Goal: Information Seeking & Learning: Learn about a topic

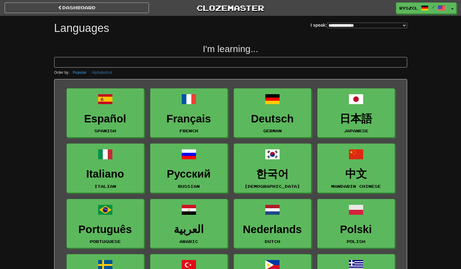
select select "*******"
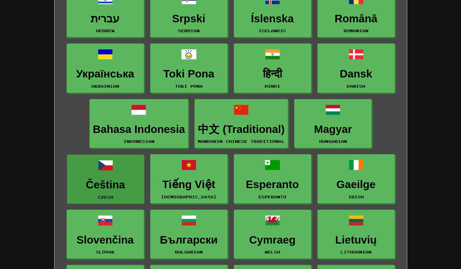
scroll to position [433, 0]
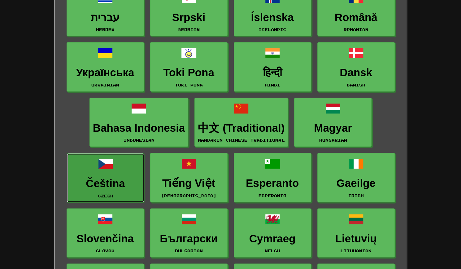
click at [105, 177] on h3 "Čeština" at bounding box center [105, 183] width 71 height 12
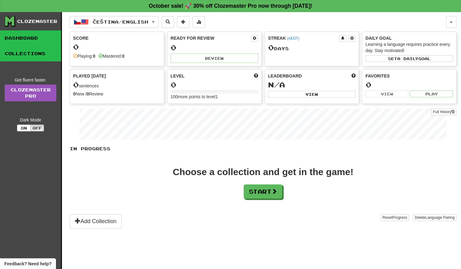
click at [35, 56] on link "Collections" at bounding box center [30, 53] width 61 height 15
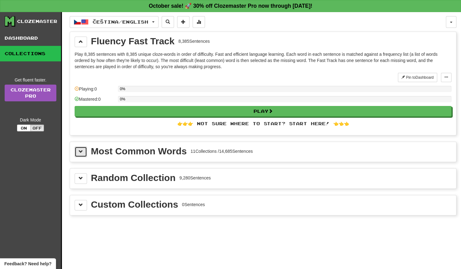
click at [83, 150] on button at bounding box center [81, 151] width 12 height 11
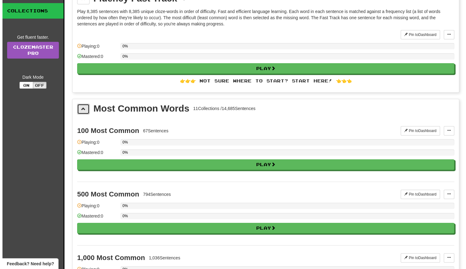
scroll to position [43, 0]
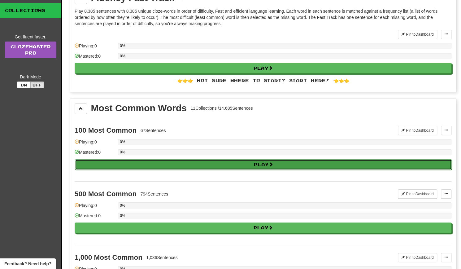
click at [225, 164] on button "Play" at bounding box center [263, 164] width 377 height 11
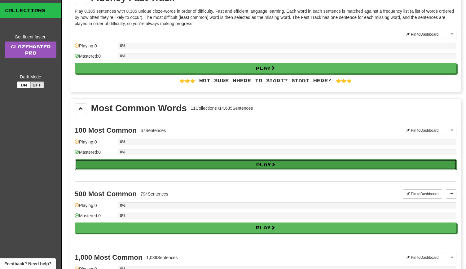
select select "**"
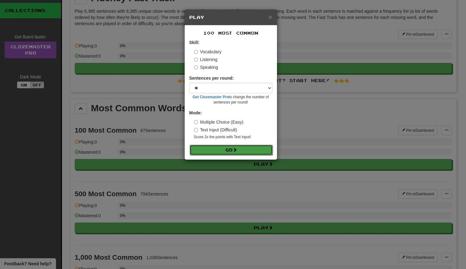
click at [221, 150] on button "Go" at bounding box center [230, 150] width 83 height 11
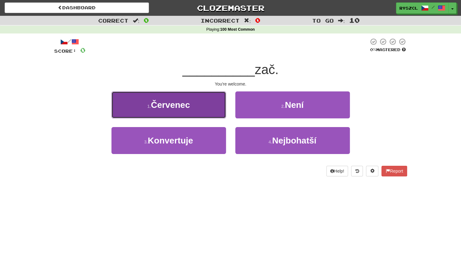
click at [216, 110] on button "1 . Červenec" at bounding box center [168, 104] width 115 height 27
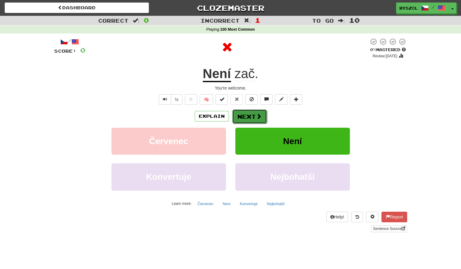
click at [251, 116] on button "Next" at bounding box center [249, 116] width 35 height 14
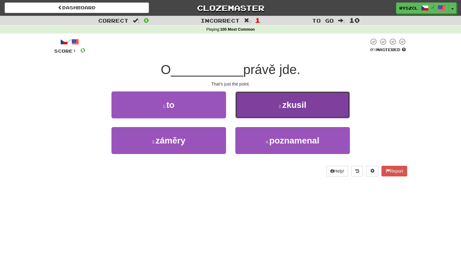
click at [268, 97] on button "2 . zkusil" at bounding box center [292, 104] width 115 height 27
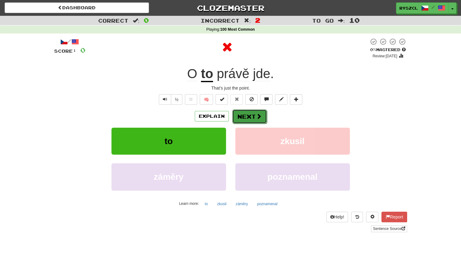
click at [242, 115] on button "Next" at bounding box center [249, 116] width 35 height 14
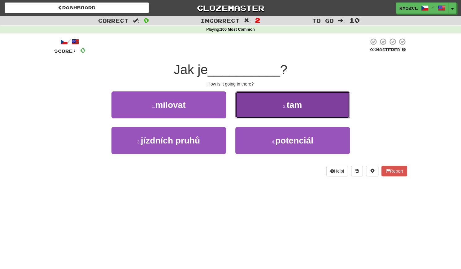
click at [257, 110] on button "2 . tam" at bounding box center [292, 104] width 115 height 27
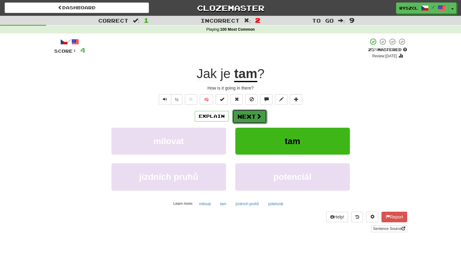
click at [250, 115] on button "Next" at bounding box center [249, 116] width 35 height 14
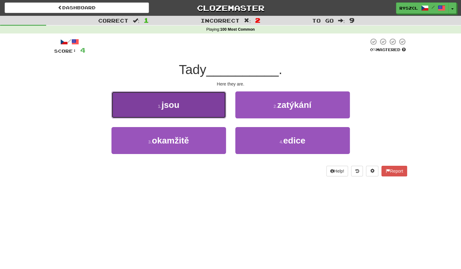
click at [216, 106] on button "1 . jsou" at bounding box center [168, 104] width 115 height 27
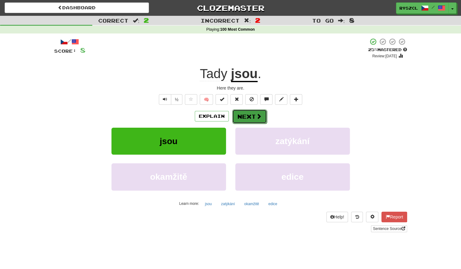
click at [247, 116] on button "Next" at bounding box center [249, 116] width 35 height 14
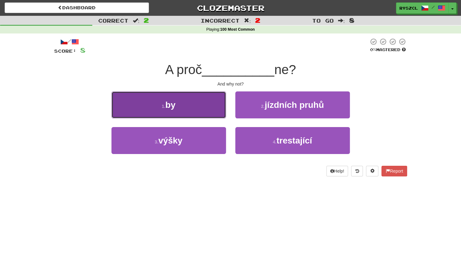
click at [215, 100] on button "1 . by" at bounding box center [168, 104] width 115 height 27
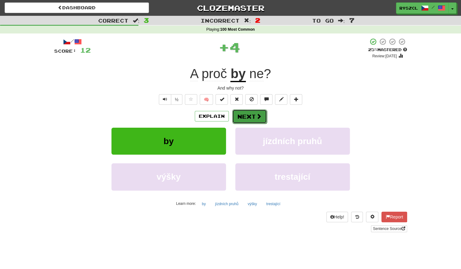
click at [250, 114] on button "Next" at bounding box center [249, 116] width 35 height 14
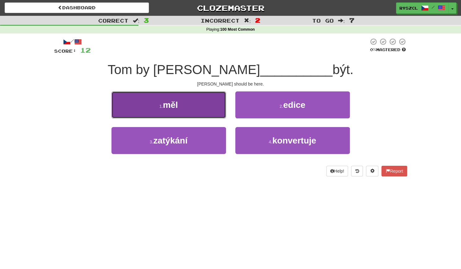
click at [184, 112] on button "1 . měl" at bounding box center [168, 104] width 115 height 27
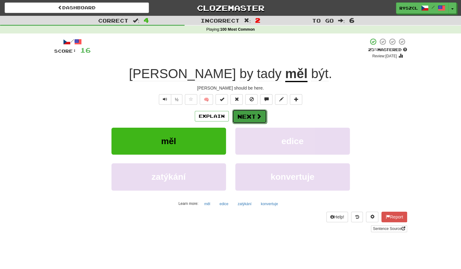
click at [259, 113] on span at bounding box center [259, 116] width 6 height 6
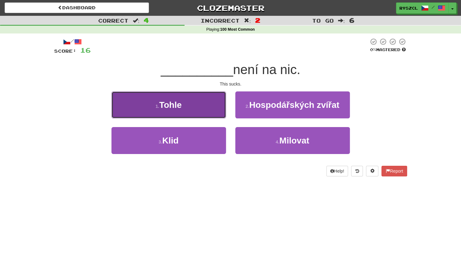
click at [188, 116] on button "1 . Tohle" at bounding box center [168, 104] width 115 height 27
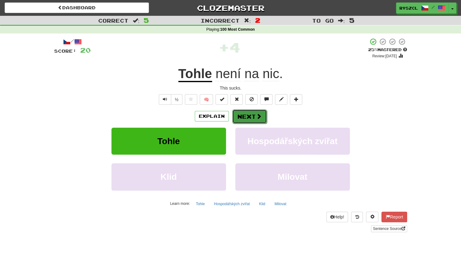
click at [250, 116] on button "Next" at bounding box center [249, 116] width 35 height 14
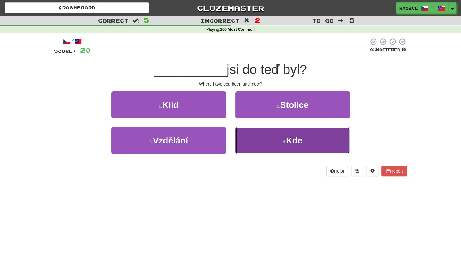
click at [257, 148] on button "4 . Kde" at bounding box center [292, 140] width 115 height 27
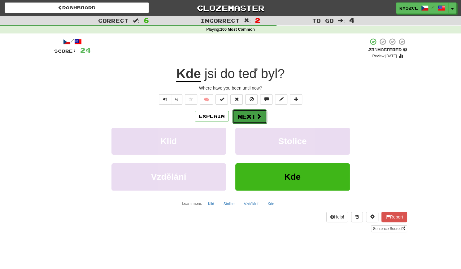
click at [246, 114] on button "Next" at bounding box center [249, 116] width 35 height 14
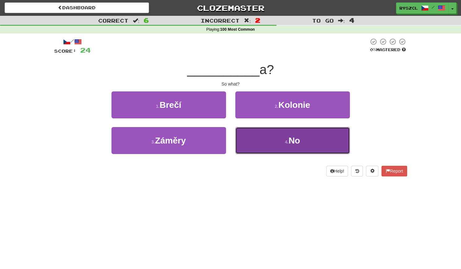
click at [259, 141] on button "4 . No" at bounding box center [292, 140] width 115 height 27
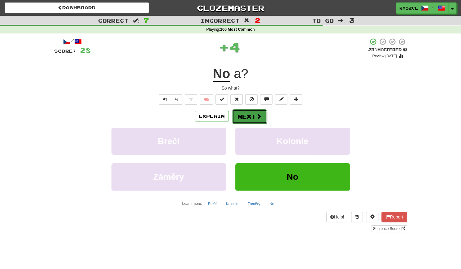
click at [246, 115] on button "Next" at bounding box center [249, 116] width 35 height 14
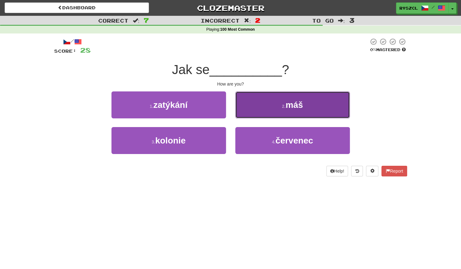
click at [263, 107] on button "2 . máš" at bounding box center [292, 104] width 115 height 27
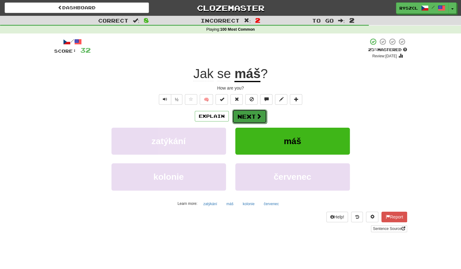
click at [249, 117] on button "Next" at bounding box center [249, 116] width 35 height 14
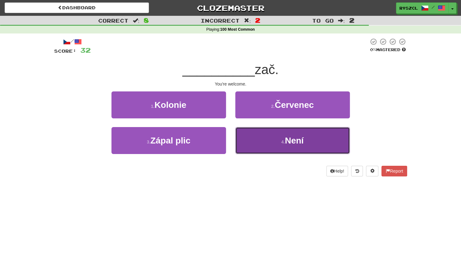
click at [262, 141] on button "4 . Není" at bounding box center [292, 140] width 115 height 27
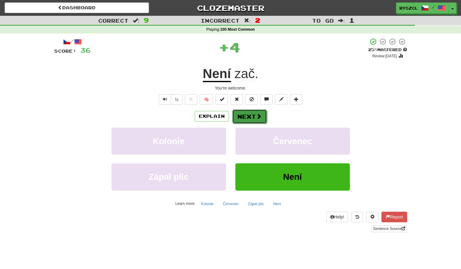
click at [247, 114] on button "Next" at bounding box center [249, 116] width 35 height 14
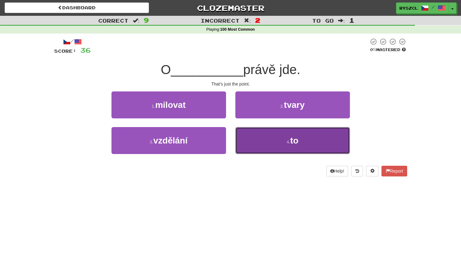
click at [259, 144] on button "4 . to" at bounding box center [292, 140] width 115 height 27
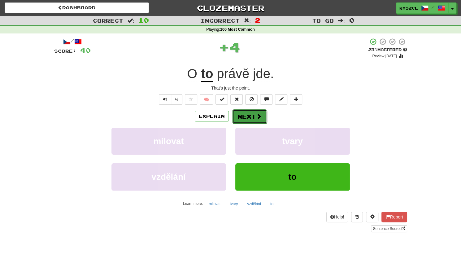
click at [252, 115] on button "Next" at bounding box center [249, 116] width 35 height 14
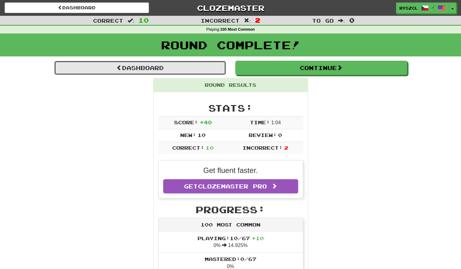
click at [153, 70] on link "Dashboard" at bounding box center [140, 68] width 172 height 14
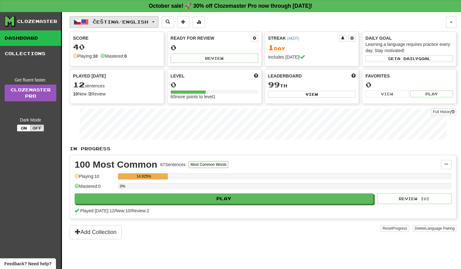
click at [142, 20] on span "Čeština / English" at bounding box center [121, 21] width 56 height 5
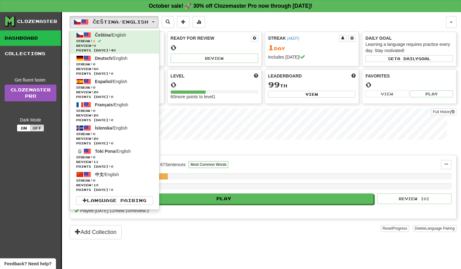
click at [215, 20] on div "Čeština / English Čeština / English Streak: 1 Review: 0 Points today: 40 Deutsc…" at bounding box center [258, 22] width 376 height 12
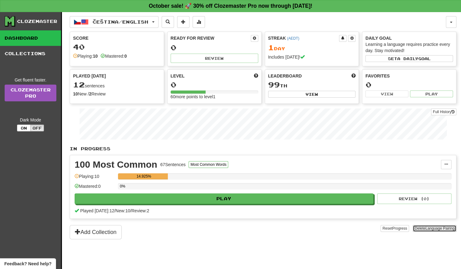
click at [434, 227] on span "Language Pairing" at bounding box center [439, 228] width 29 height 4
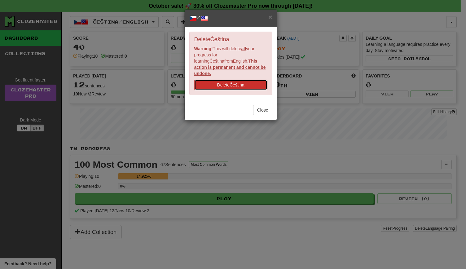
click at [223, 80] on button "Delete Čeština" at bounding box center [230, 85] width 73 height 11
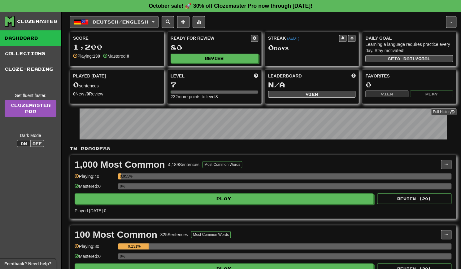
click at [139, 24] on button "Deutsch / English" at bounding box center [114, 22] width 89 height 12
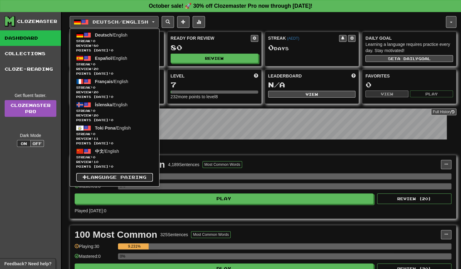
click at [114, 176] on link "Language Pairing" at bounding box center [114, 177] width 77 height 9
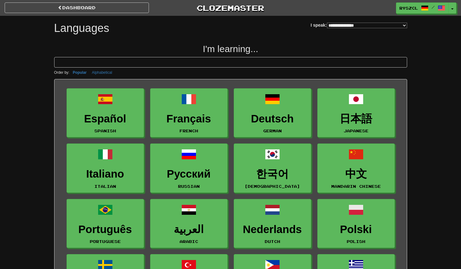
select select "*******"
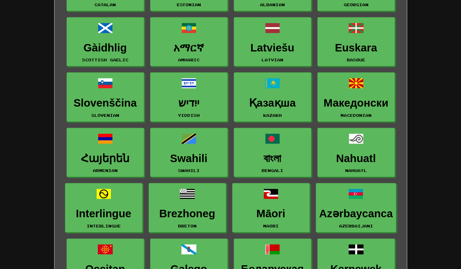
scroll to position [728, 0]
